Goal: Information Seeking & Learning: Learn about a topic

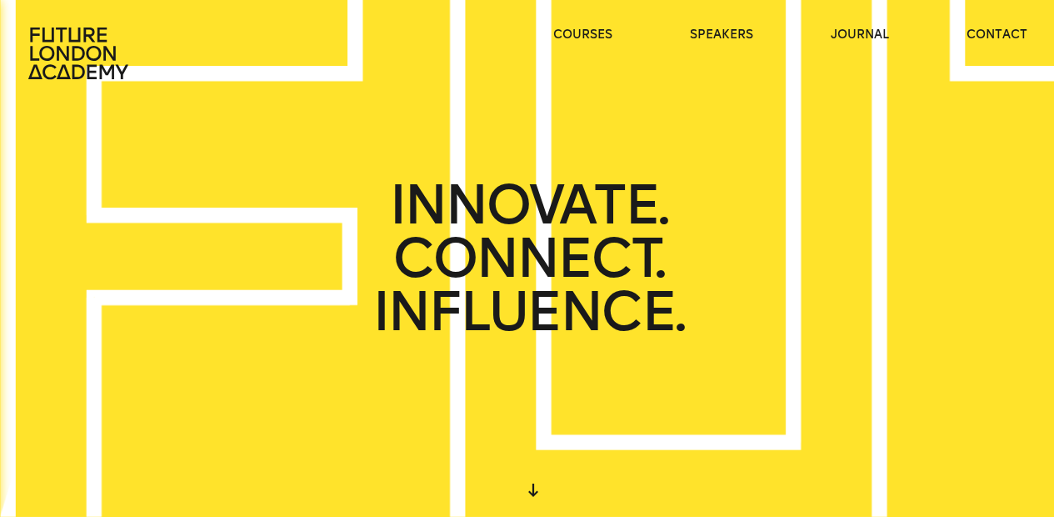
click at [57, 48] on icon at bounding box center [77, 53] width 100 height 52
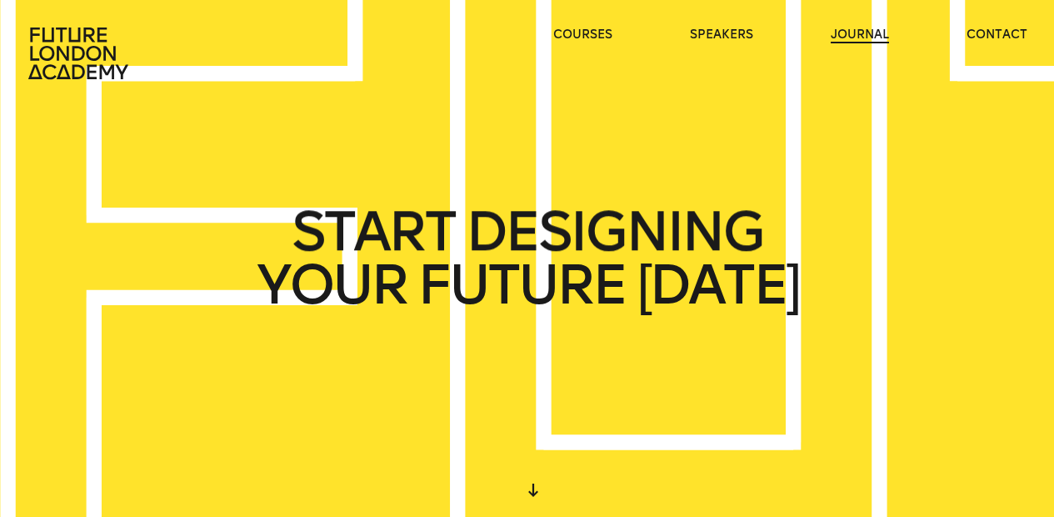
click at [863, 37] on link "journal" at bounding box center [860, 35] width 58 height 17
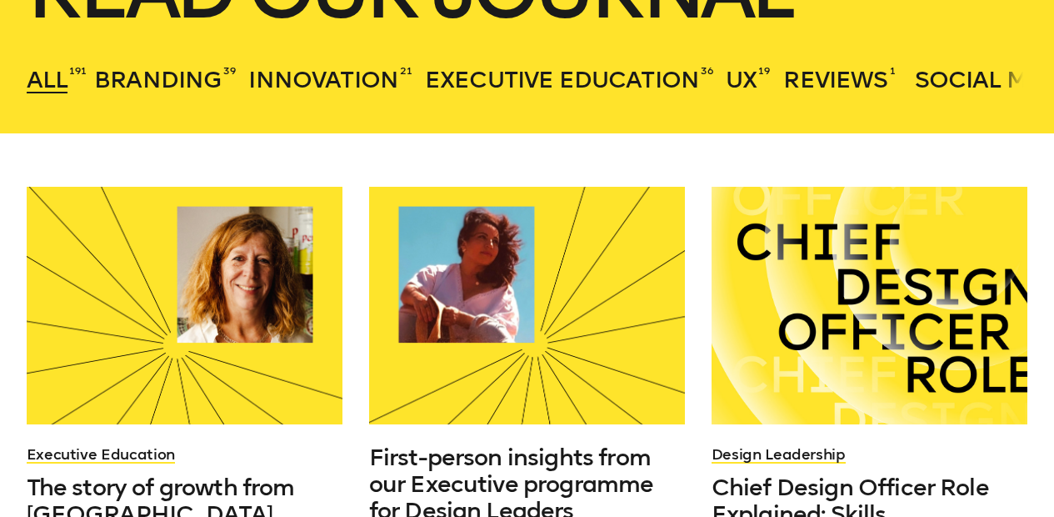
scroll to position [385, 0]
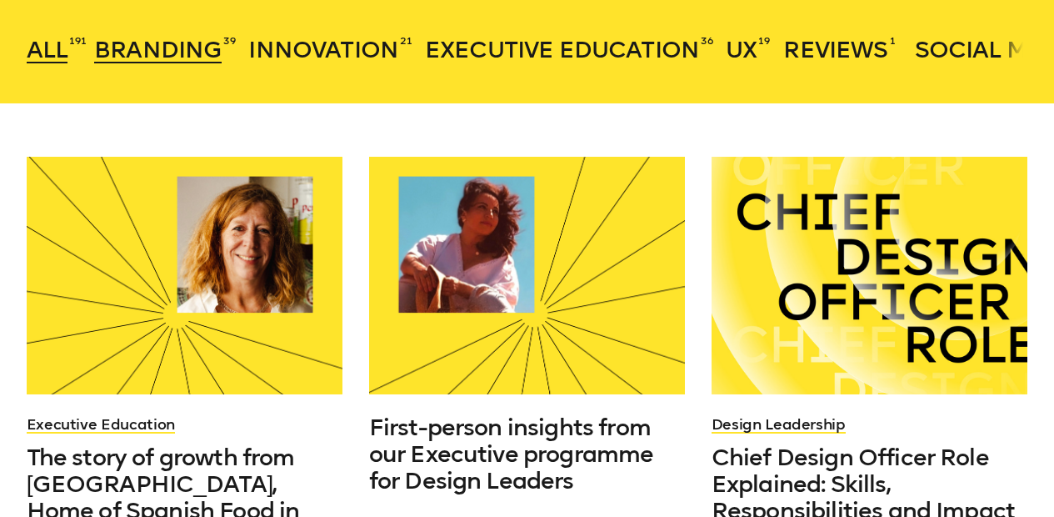
click at [182, 49] on span "Branding" at bounding box center [157, 49] width 127 height 27
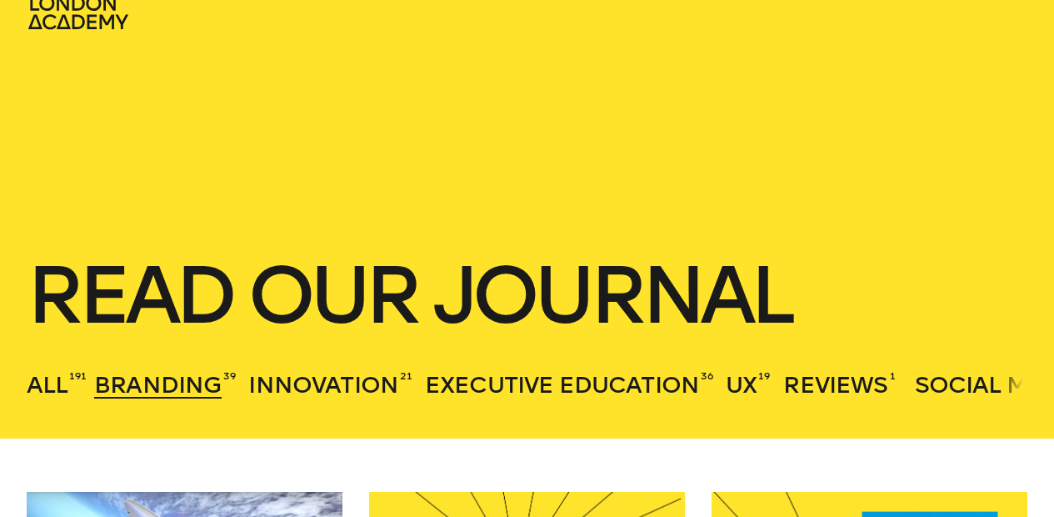
scroll to position [0, 0]
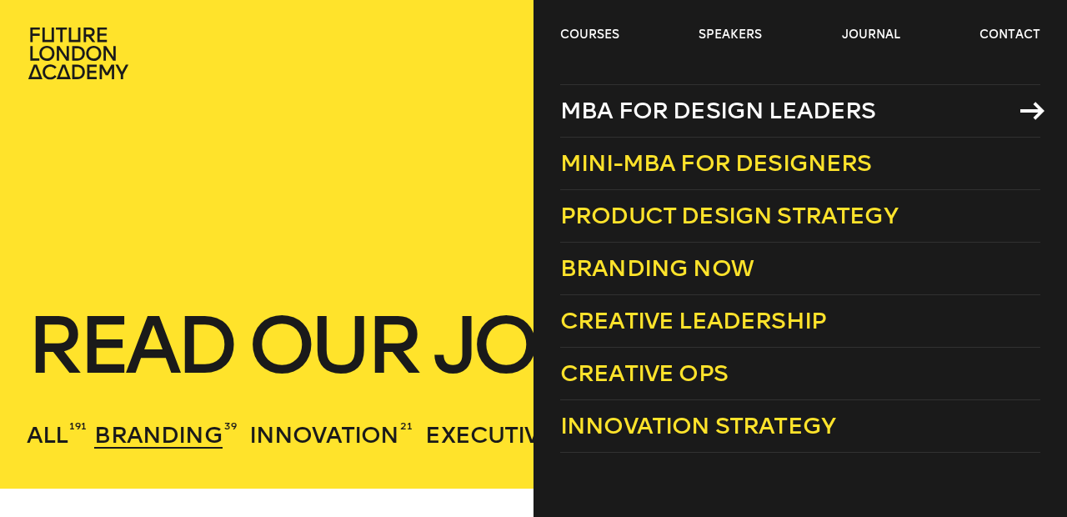
click at [590, 113] on span "MBA for Design Leaders" at bounding box center [718, 110] width 316 height 27
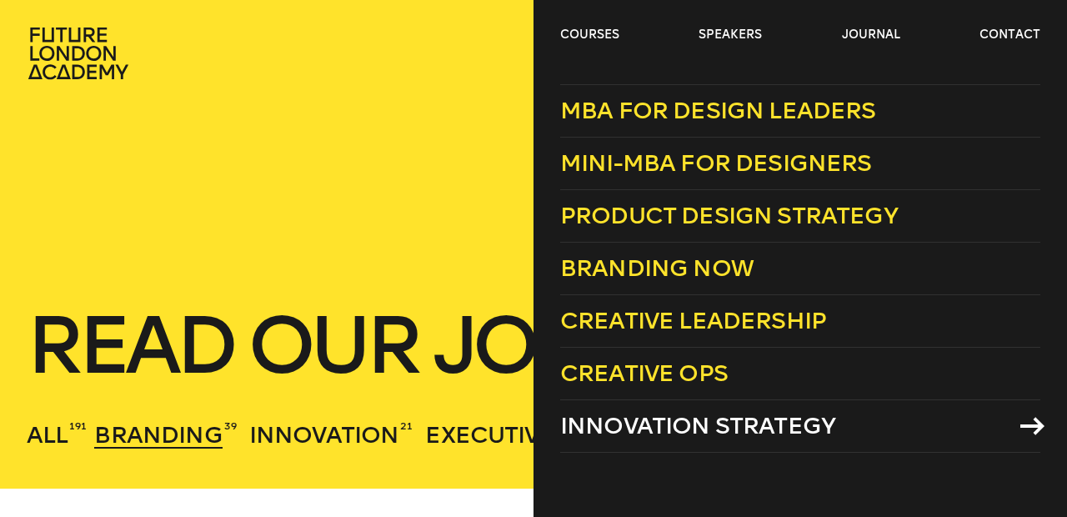
click at [629, 417] on span "Innovation Strategy" at bounding box center [697, 425] width 275 height 27
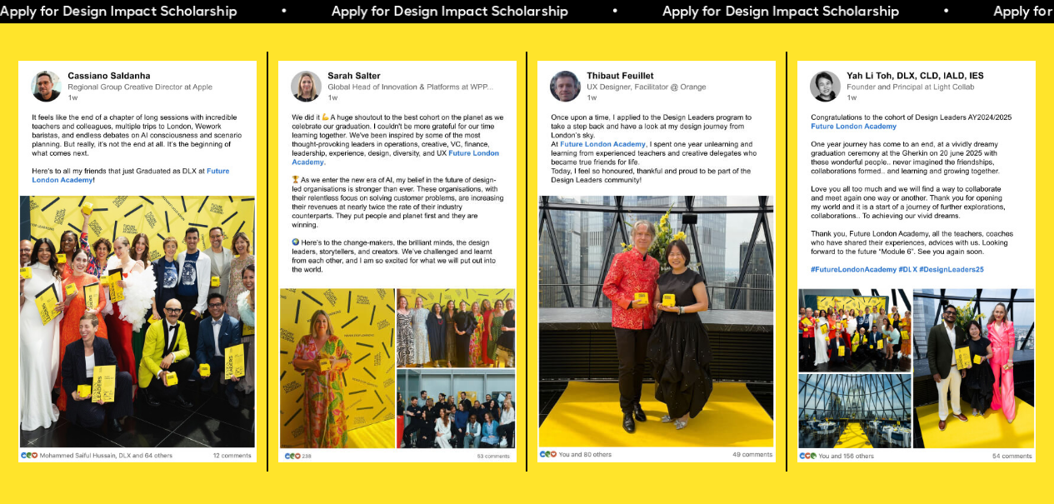
scroll to position [3020, 0]
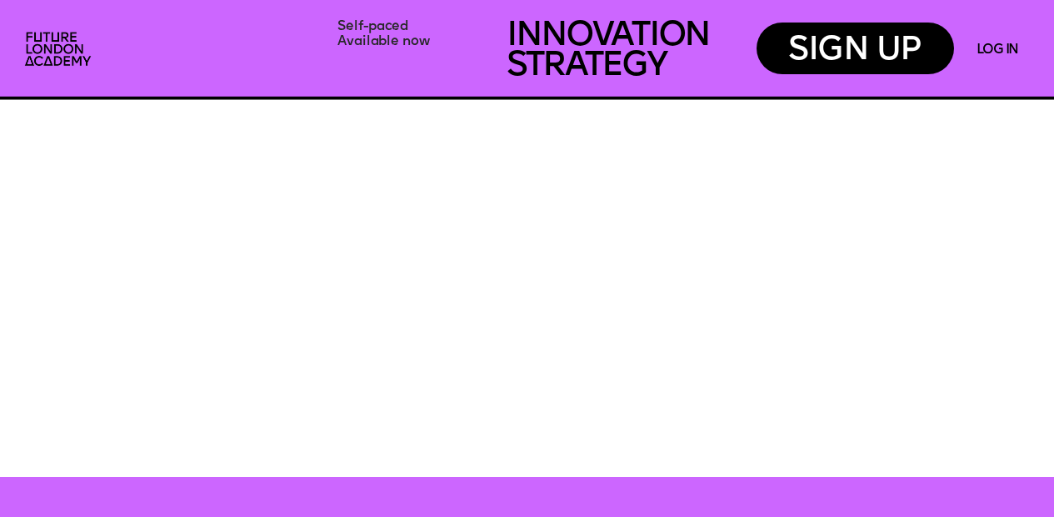
scroll to position [4012, 0]
